Goal: Go to known website: Access a specific website the user already knows

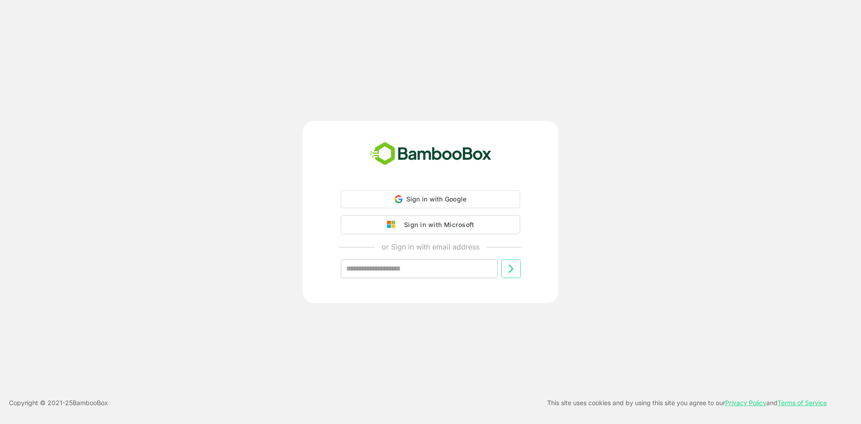
click at [409, 222] on div "Sign in with Microsoft" at bounding box center [437, 225] width 74 height 12
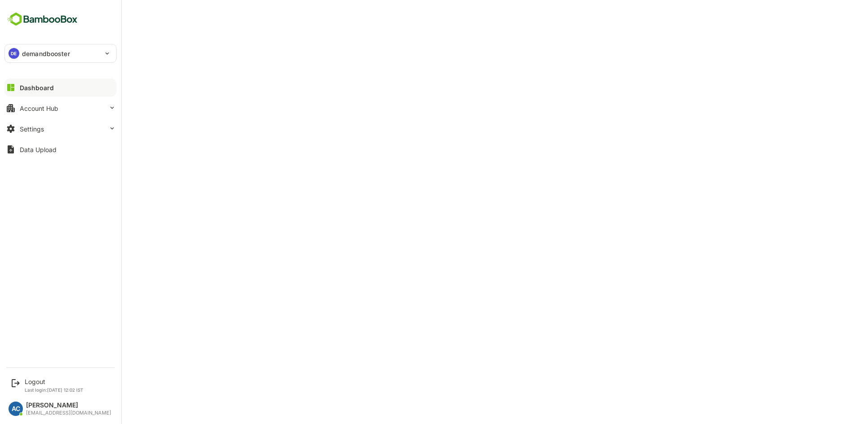
click at [13, 55] on div "DE" at bounding box center [14, 53] width 11 height 11
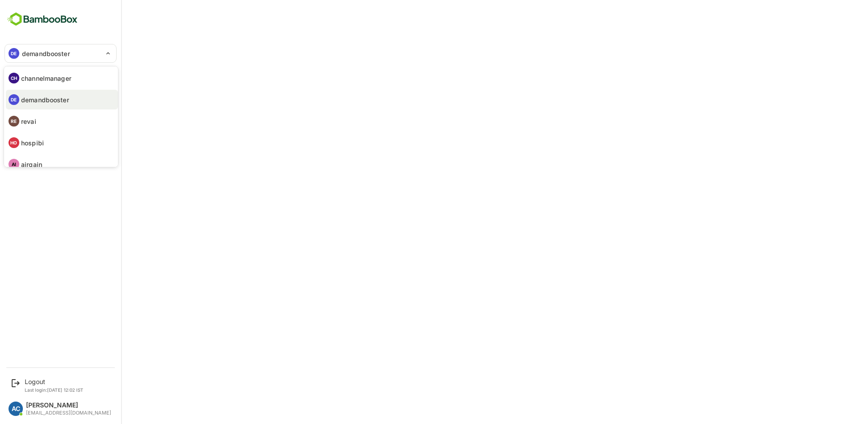
click at [31, 75] on p "channelmanager" at bounding box center [46, 78] width 50 height 9
